Goal: Navigation & Orientation: Find specific page/section

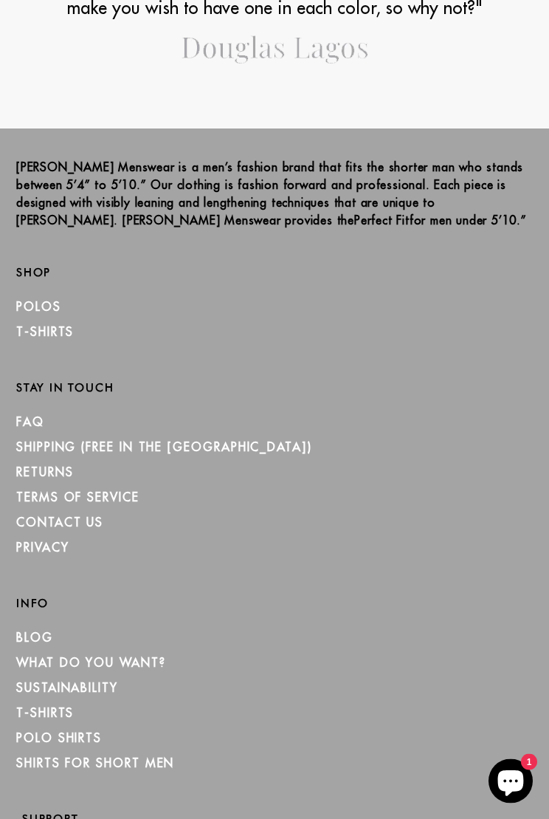
scroll to position [1457, 0]
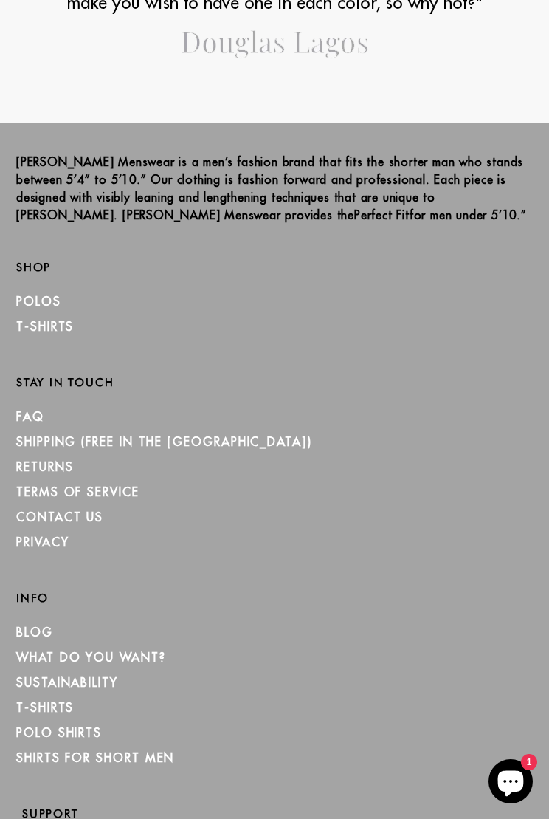
click at [58, 319] on link "T-Shirts" at bounding box center [45, 326] width 58 height 15
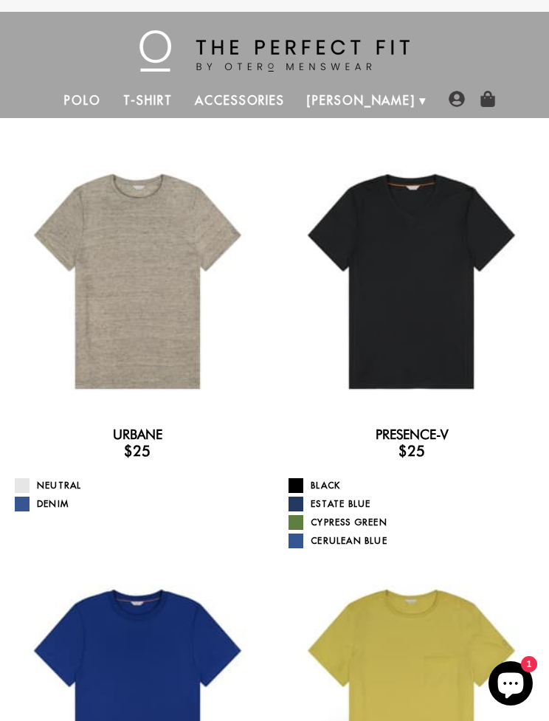
click at [100, 112] on link "Polo" at bounding box center [82, 100] width 59 height 35
